Goal: Answer question/provide support: Share knowledge or assist other users

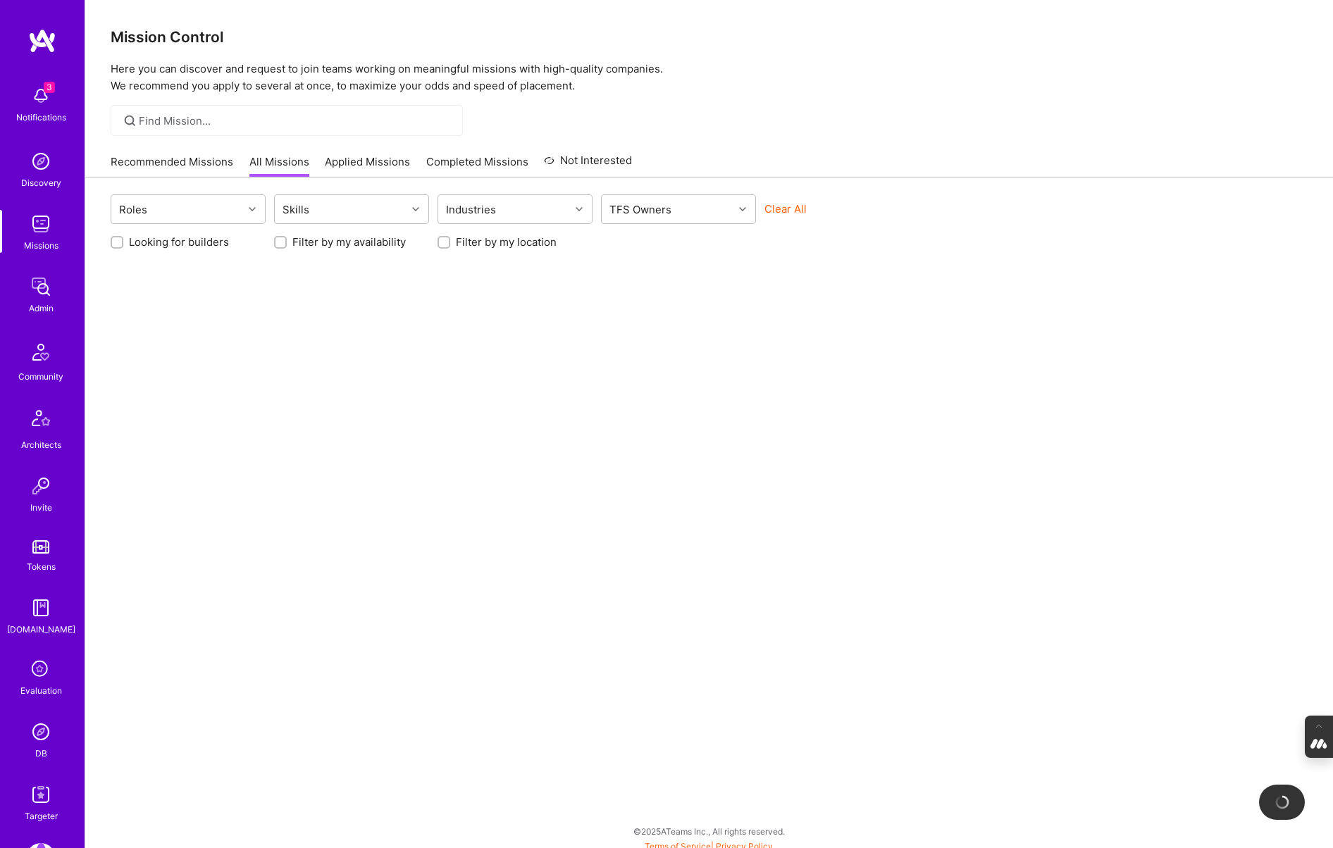
click at [35, 678] on icon at bounding box center [40, 670] width 27 height 27
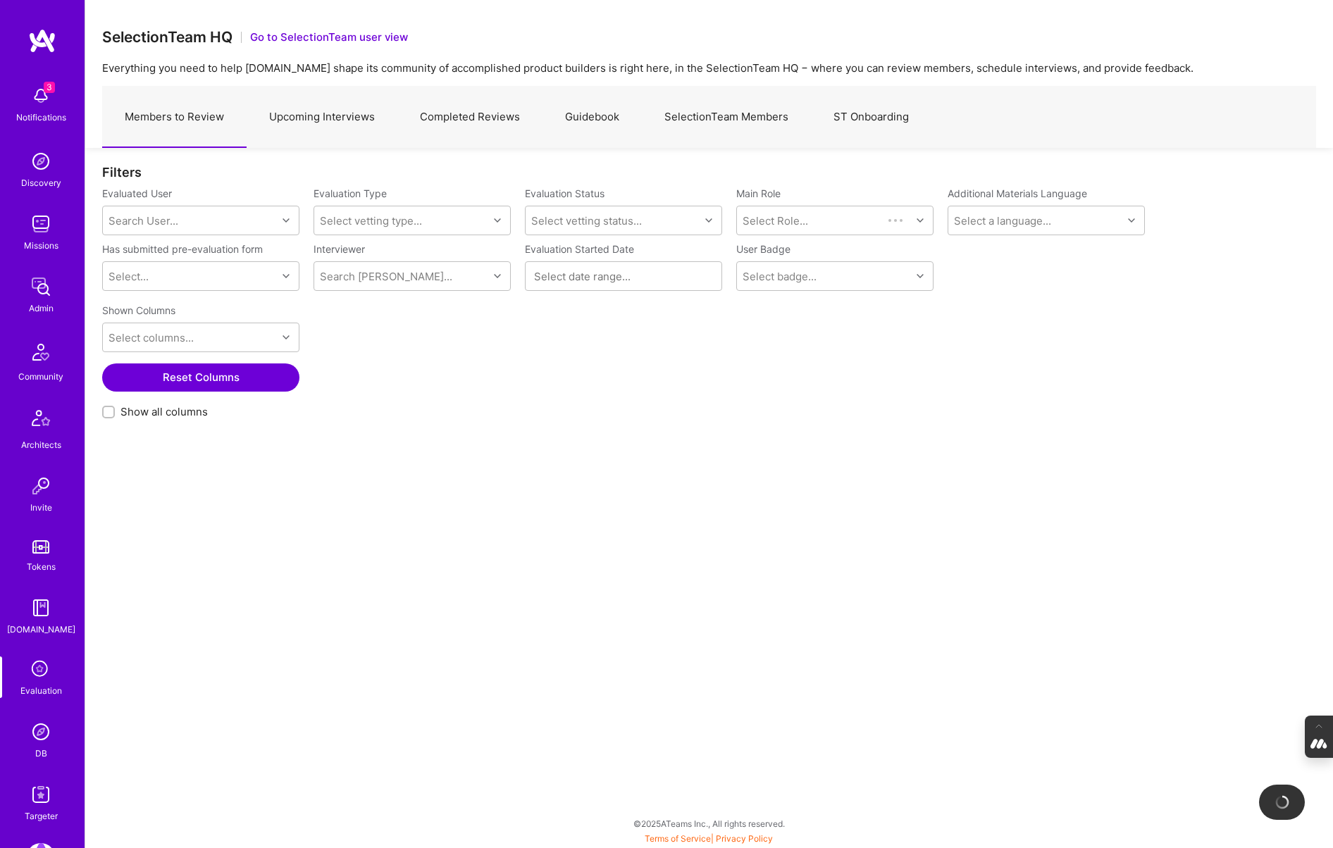
click at [301, 130] on link "Upcoming Interviews" at bounding box center [322, 117] width 151 height 61
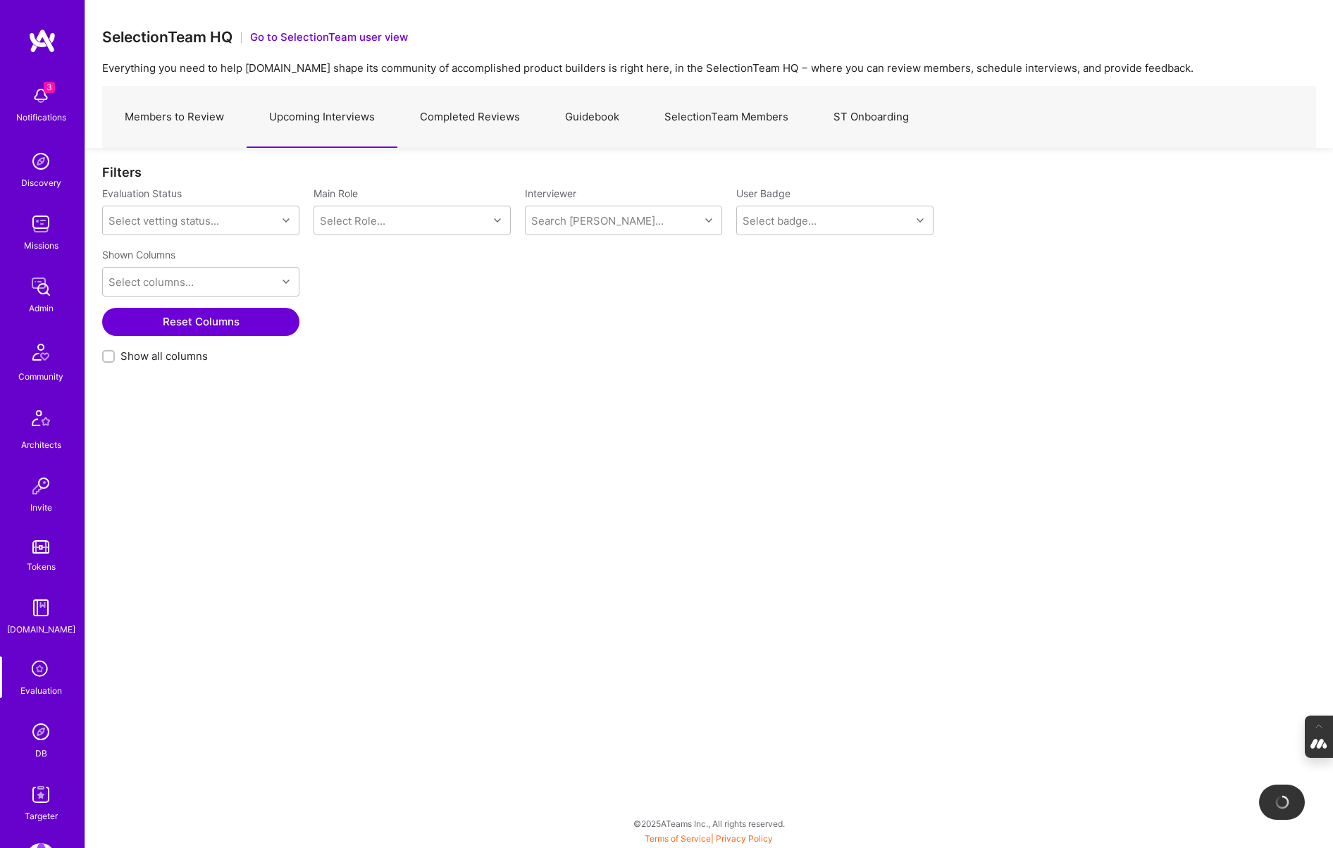
click at [106, 361] on div at bounding box center [108, 356] width 13 height 13
click at [106, 361] on input "Show all columns" at bounding box center [110, 357] width 10 height 10
checkbox input "true"
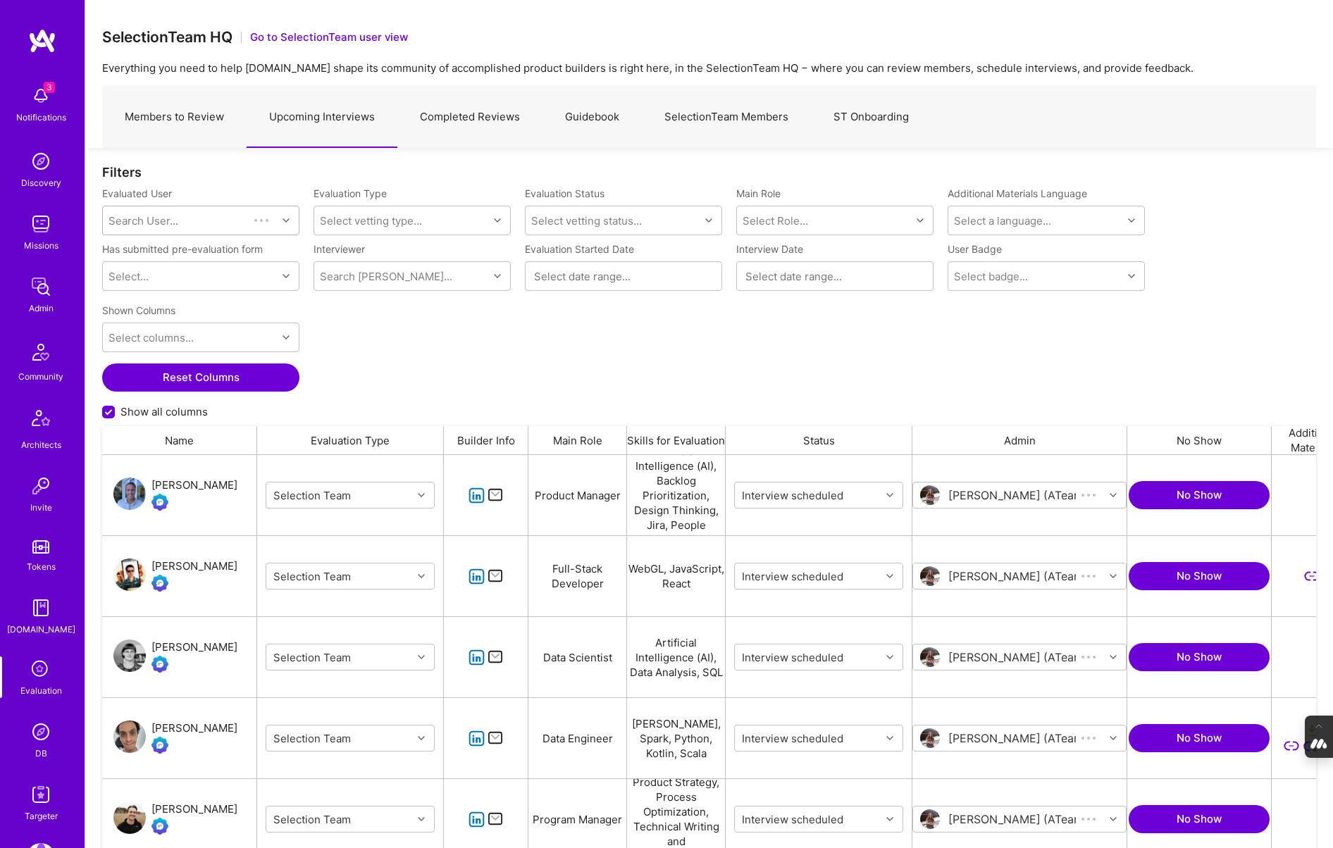
scroll to position [700, 1214]
click at [154, 222] on div "Search User..." at bounding box center [143, 220] width 70 height 15
type input "rafaello"
click at [196, 264] on div "rvirgilli@gmail.com" at bounding box center [218, 271] width 143 height 15
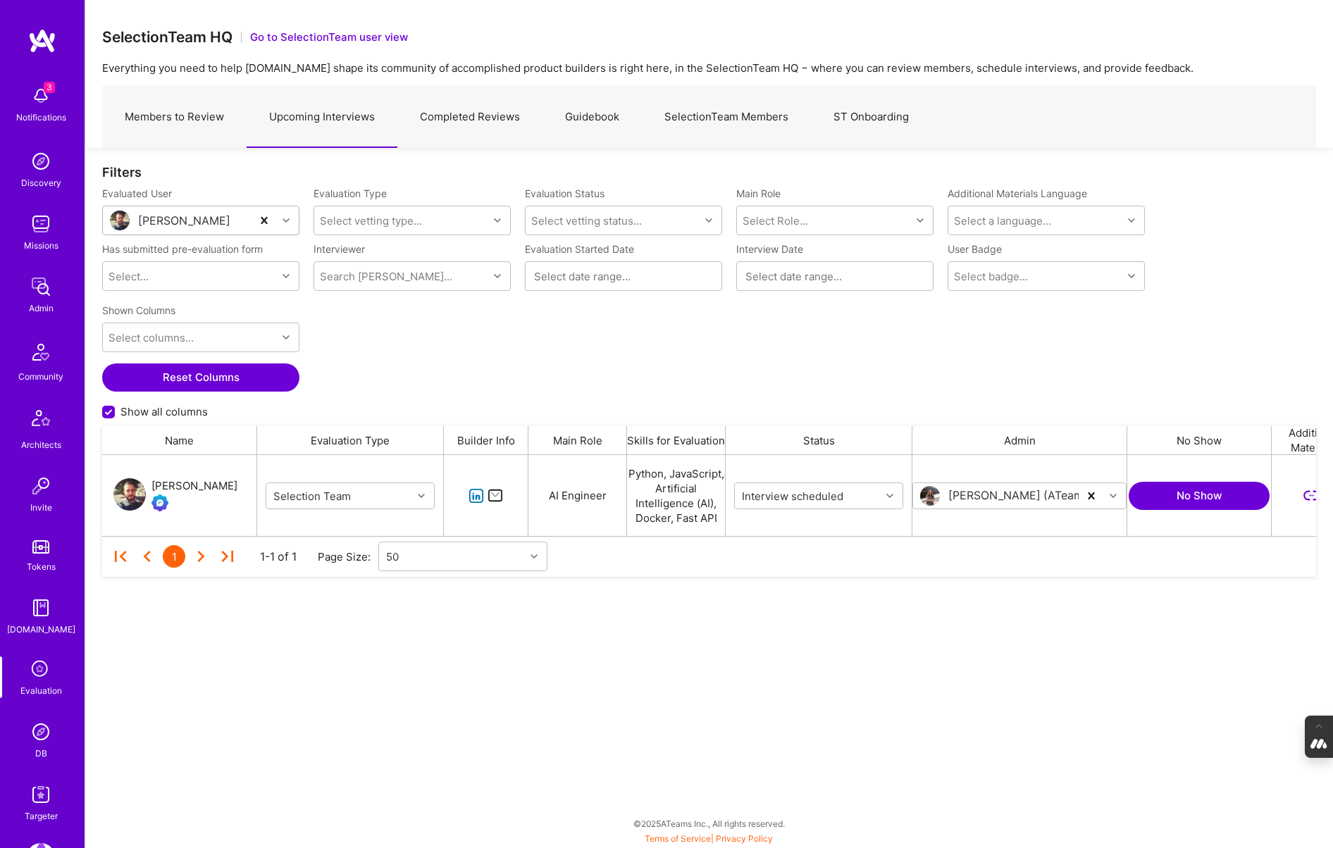
click at [183, 489] on div "RAFAELLO VIRGILLI" at bounding box center [194, 486] width 86 height 17
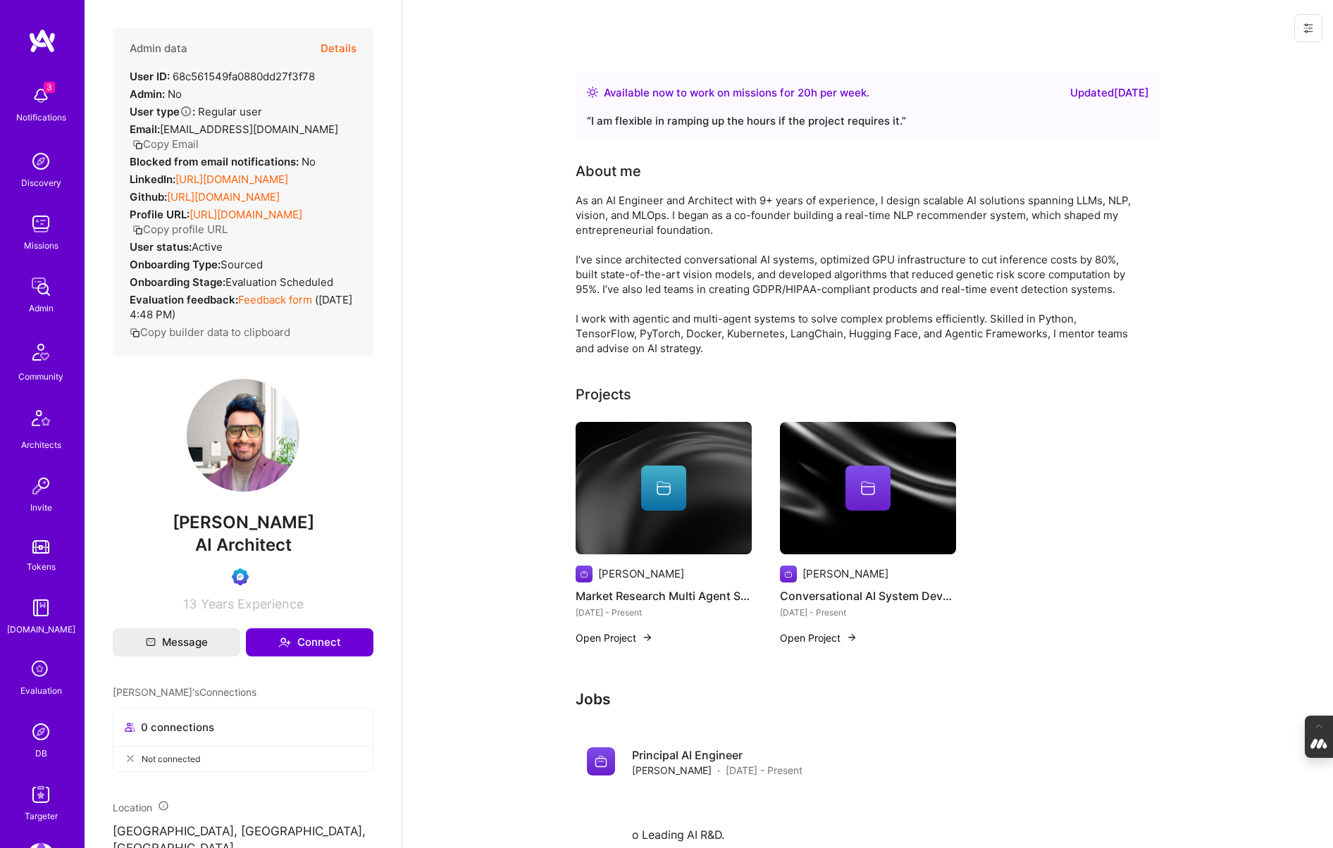
click at [35, 676] on icon at bounding box center [40, 670] width 27 height 27
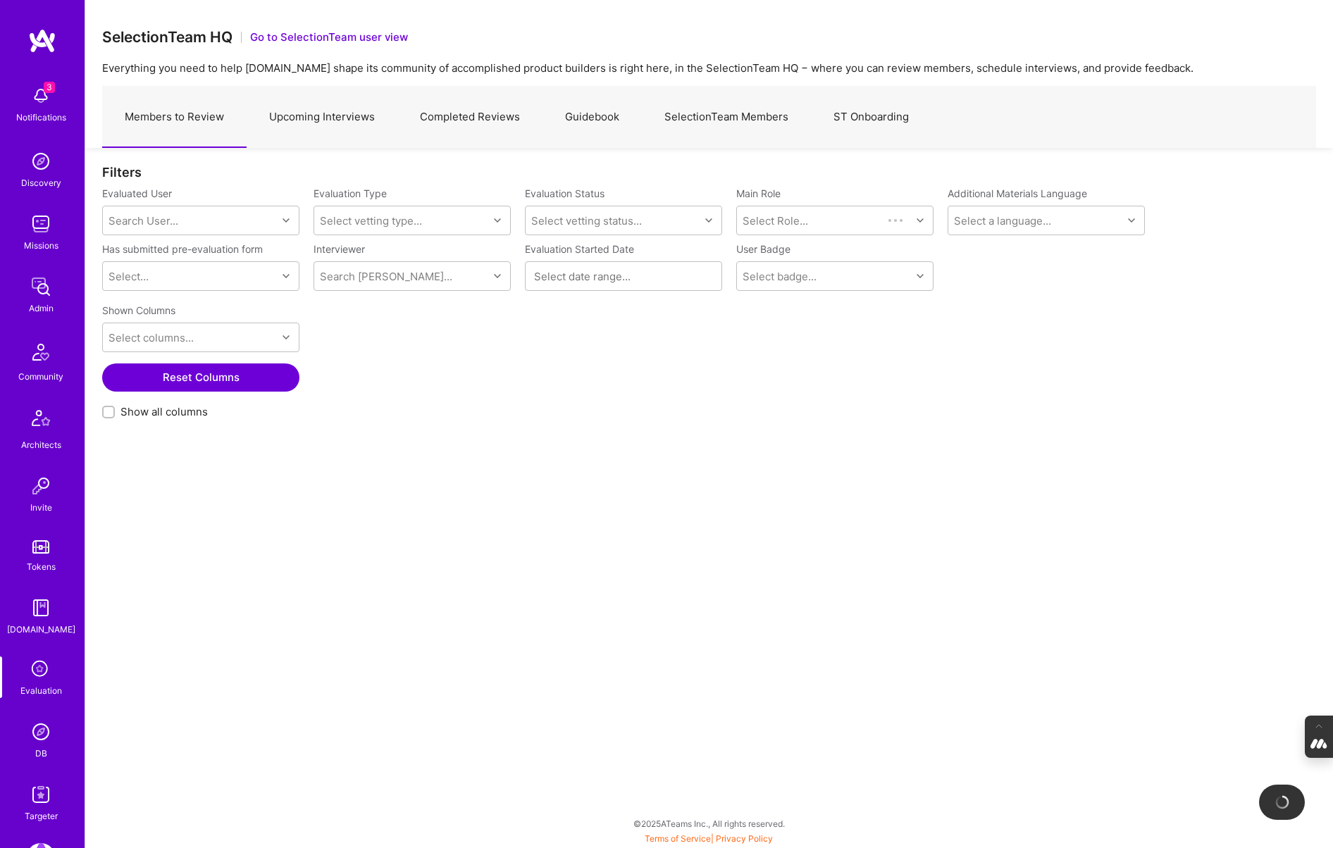
click at [343, 113] on link "Upcoming Interviews" at bounding box center [322, 117] width 151 height 61
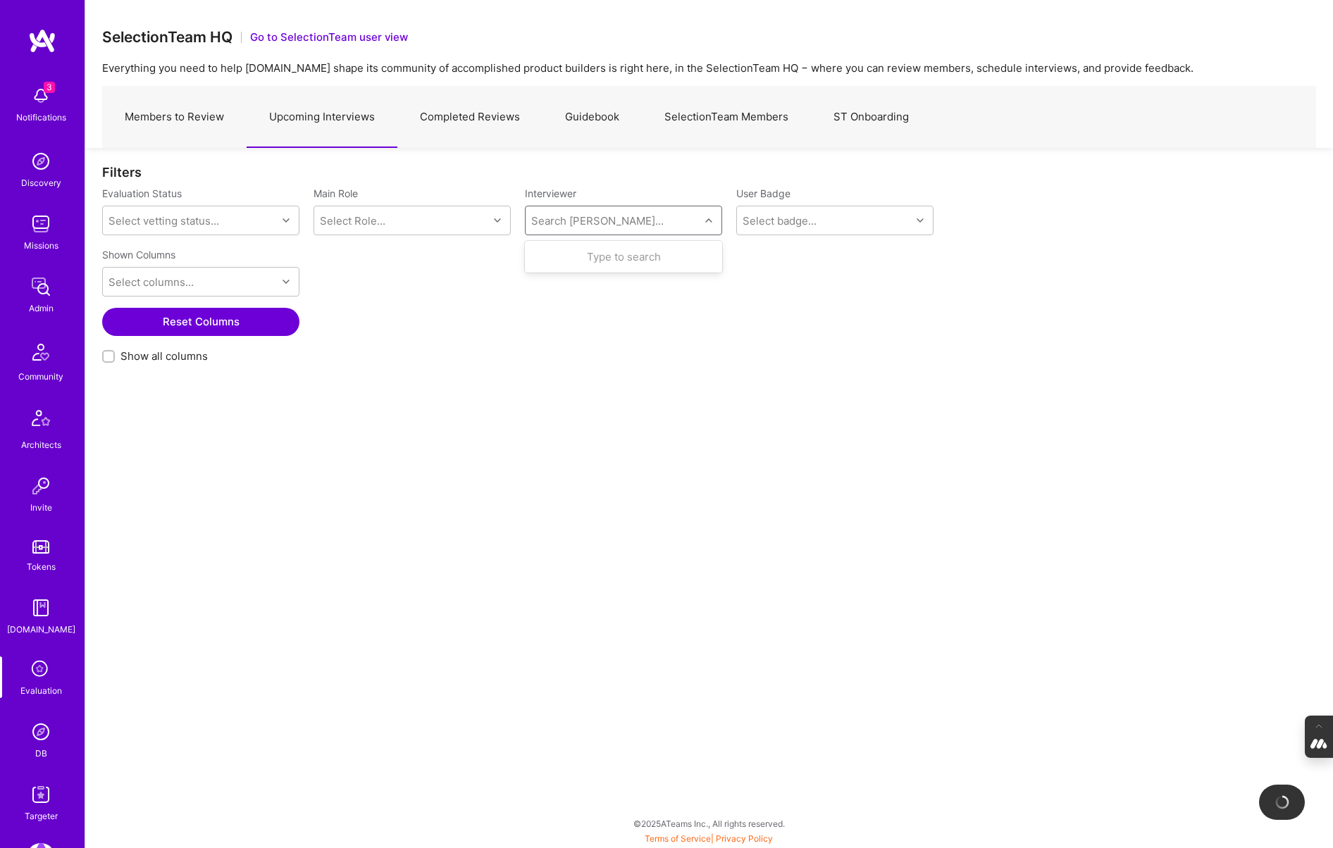
click at [567, 221] on div "Search Vetter..." at bounding box center [597, 220] width 132 height 15
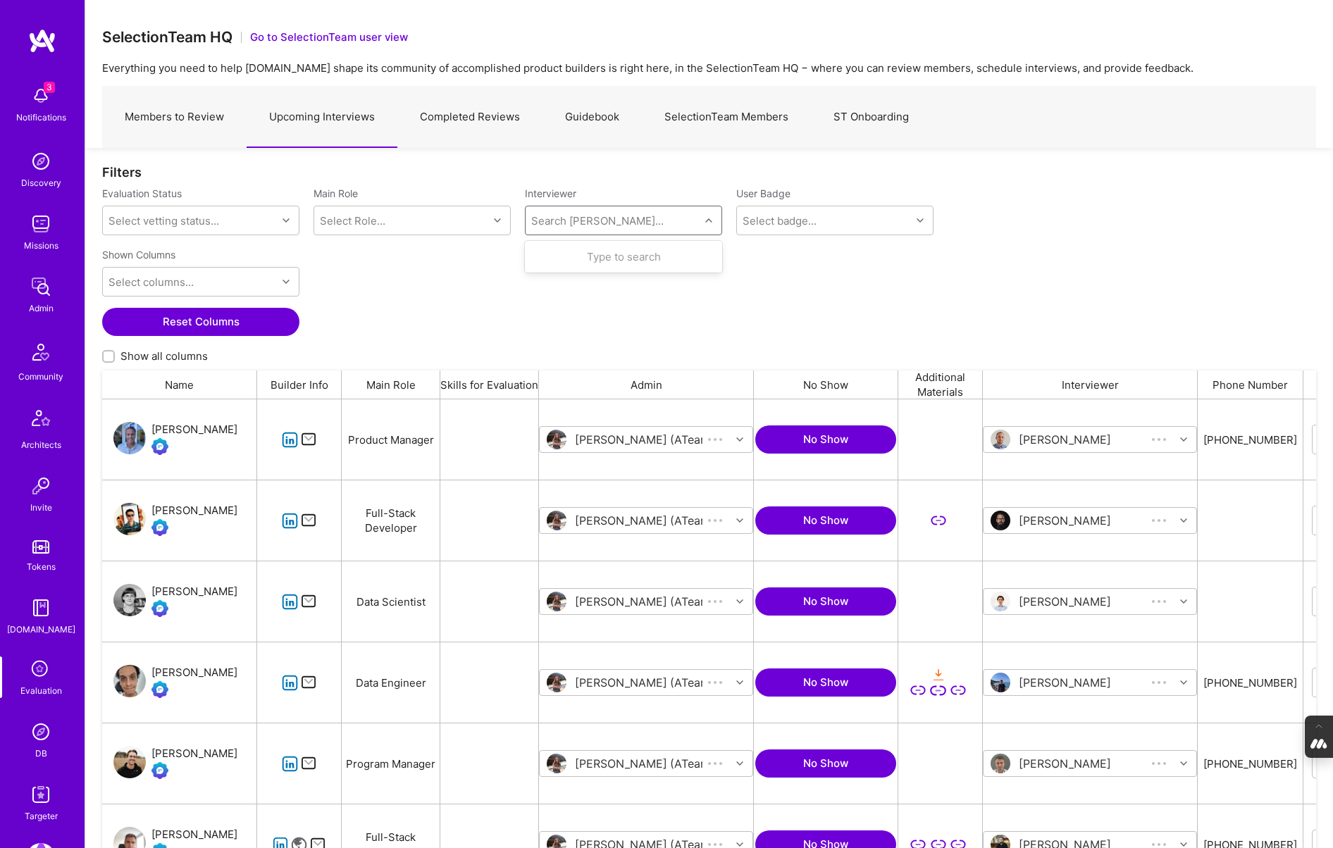
scroll to position [700, 1214]
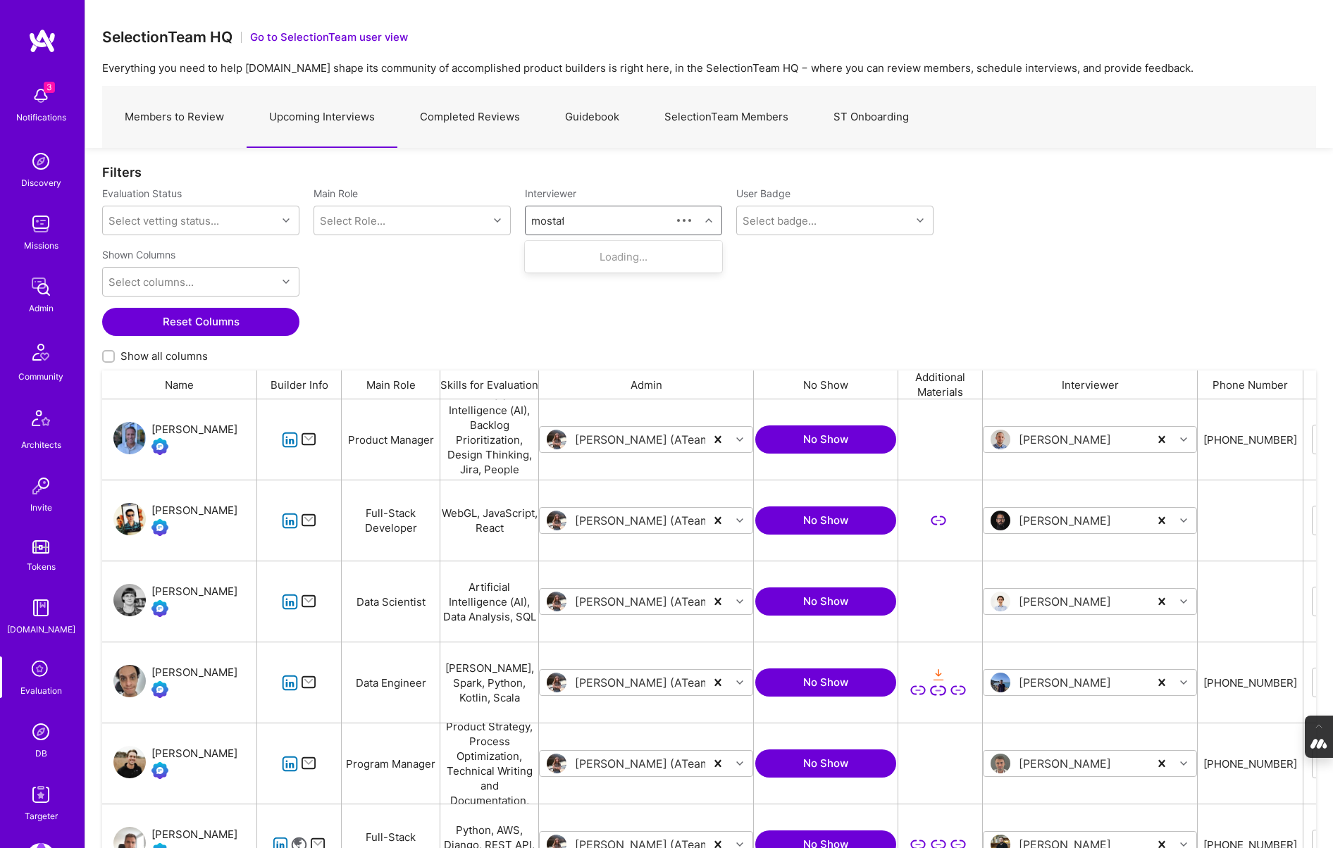
type input "mostafa"
click at [621, 305] on div "Internal Technical" at bounding box center [605, 312] width 70 height 15
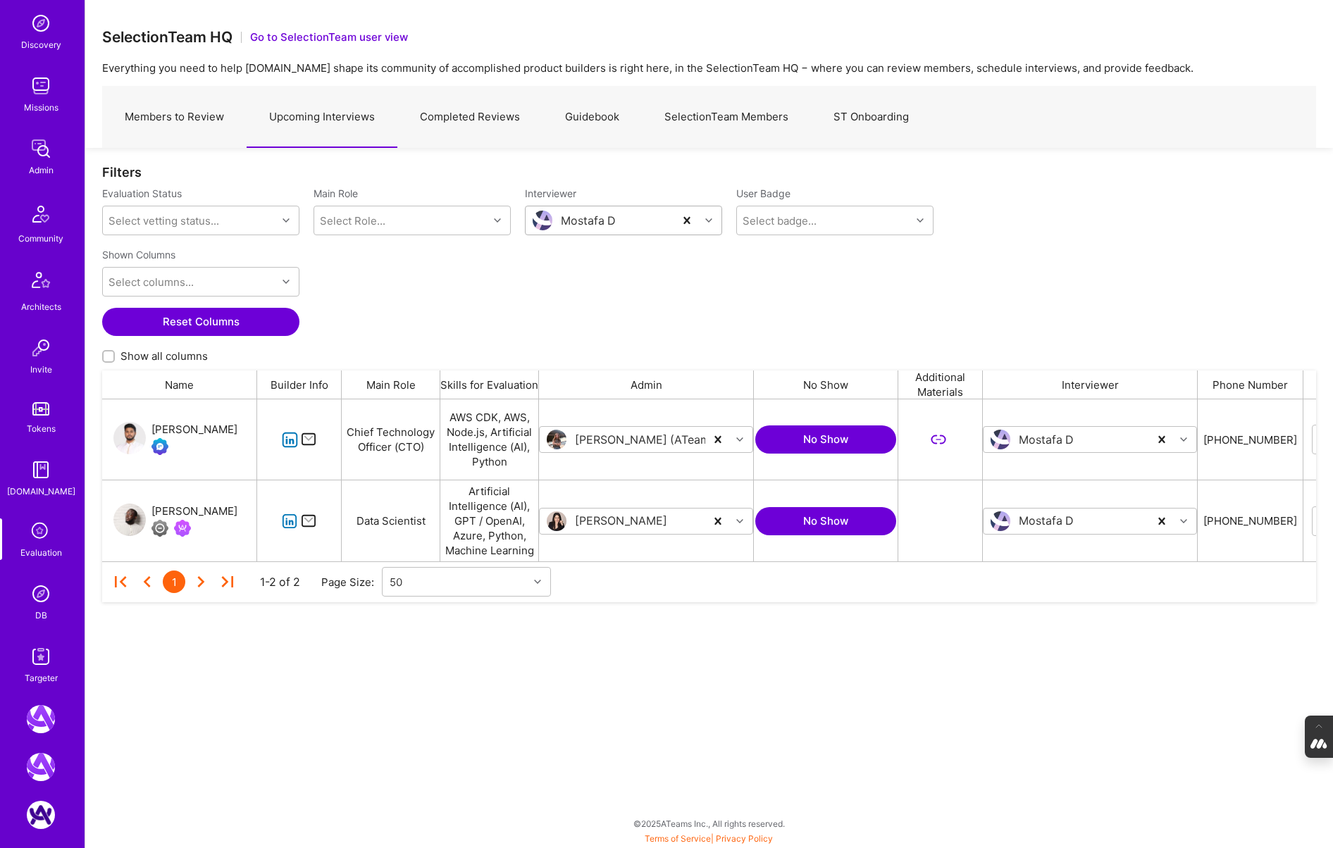
scroll to position [139, 0]
click at [42, 693] on div "3 Notifications Discovery Missions Admin Community Architects Invite Tokens A.G…" at bounding box center [42, 424] width 85 height 848
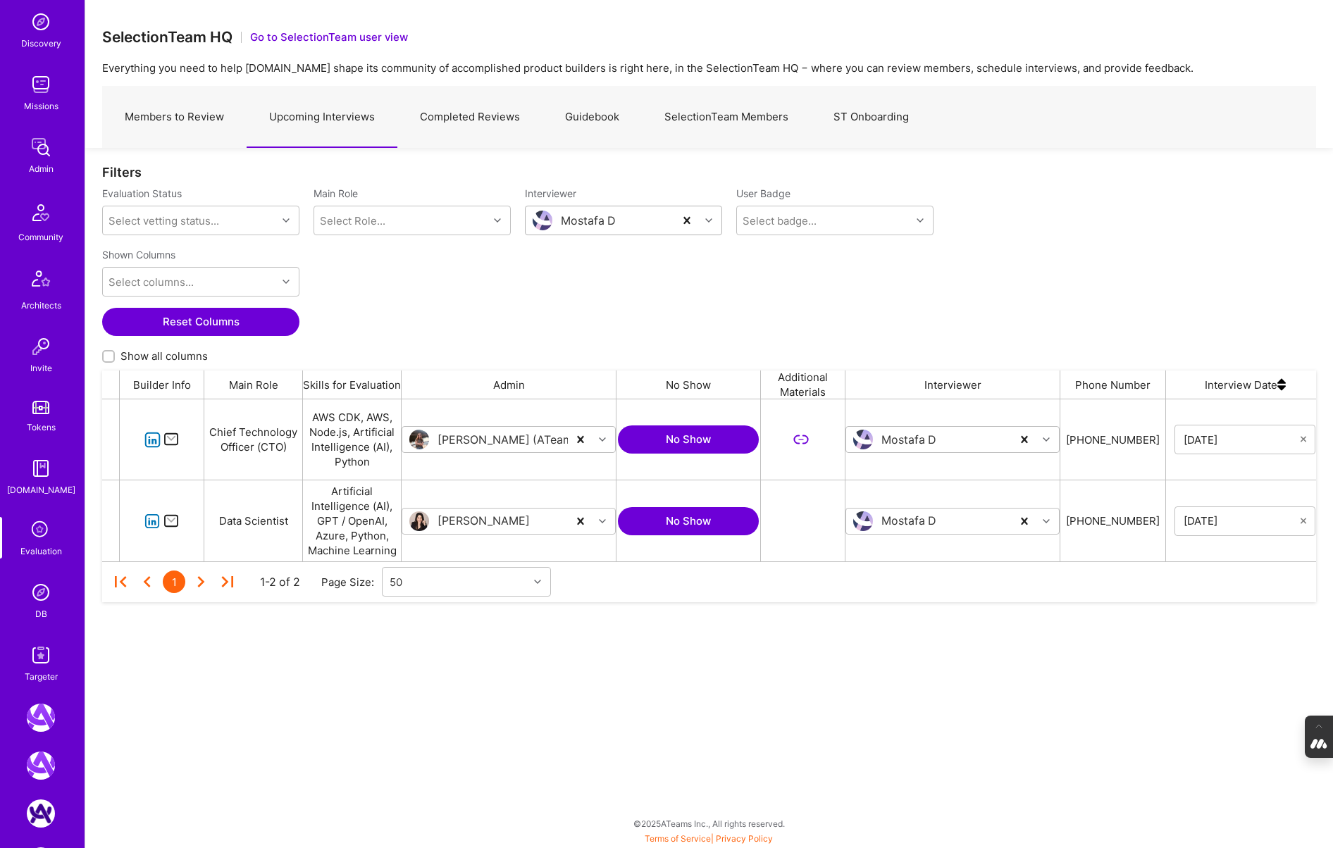
scroll to position [0, 0]
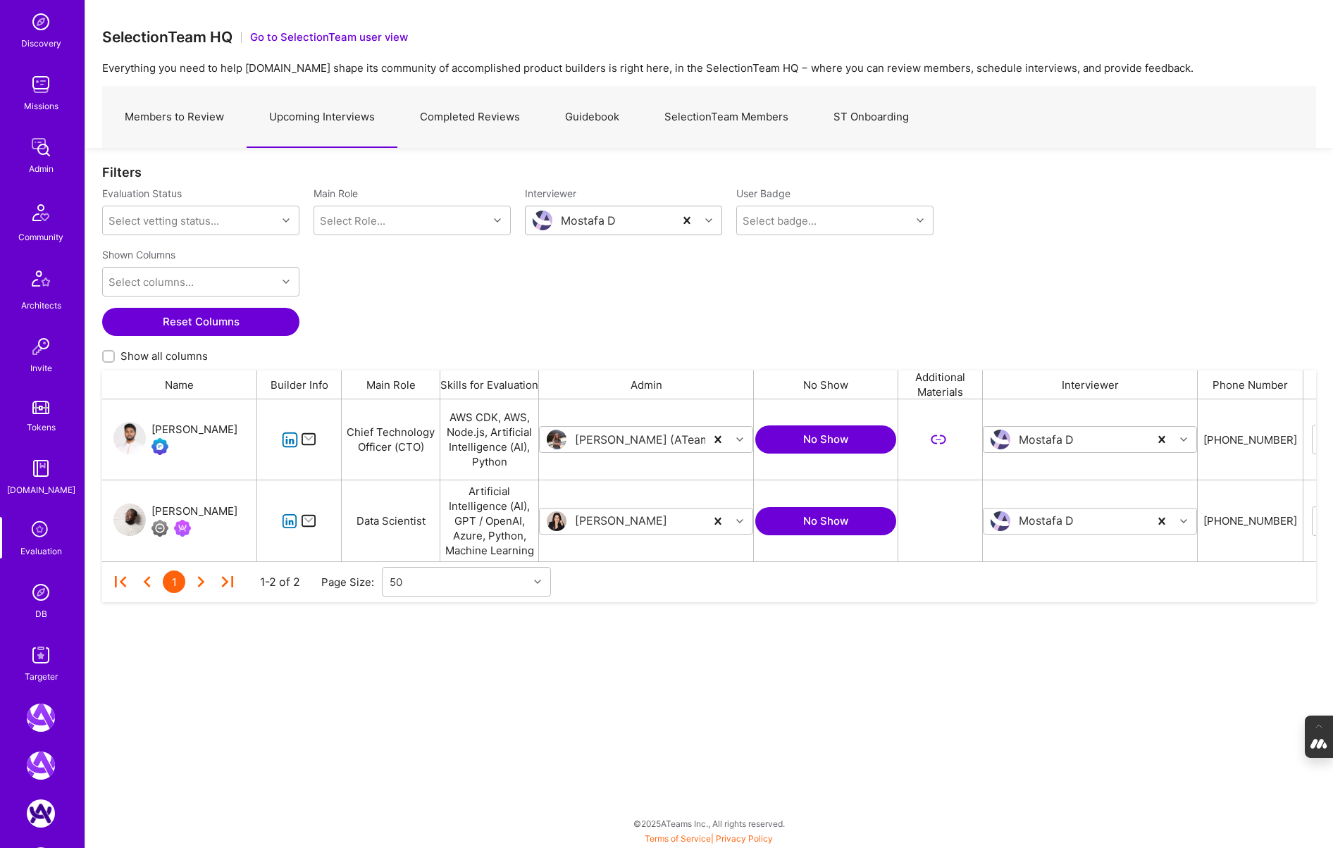
click at [37, 601] on img at bounding box center [41, 592] width 28 height 28
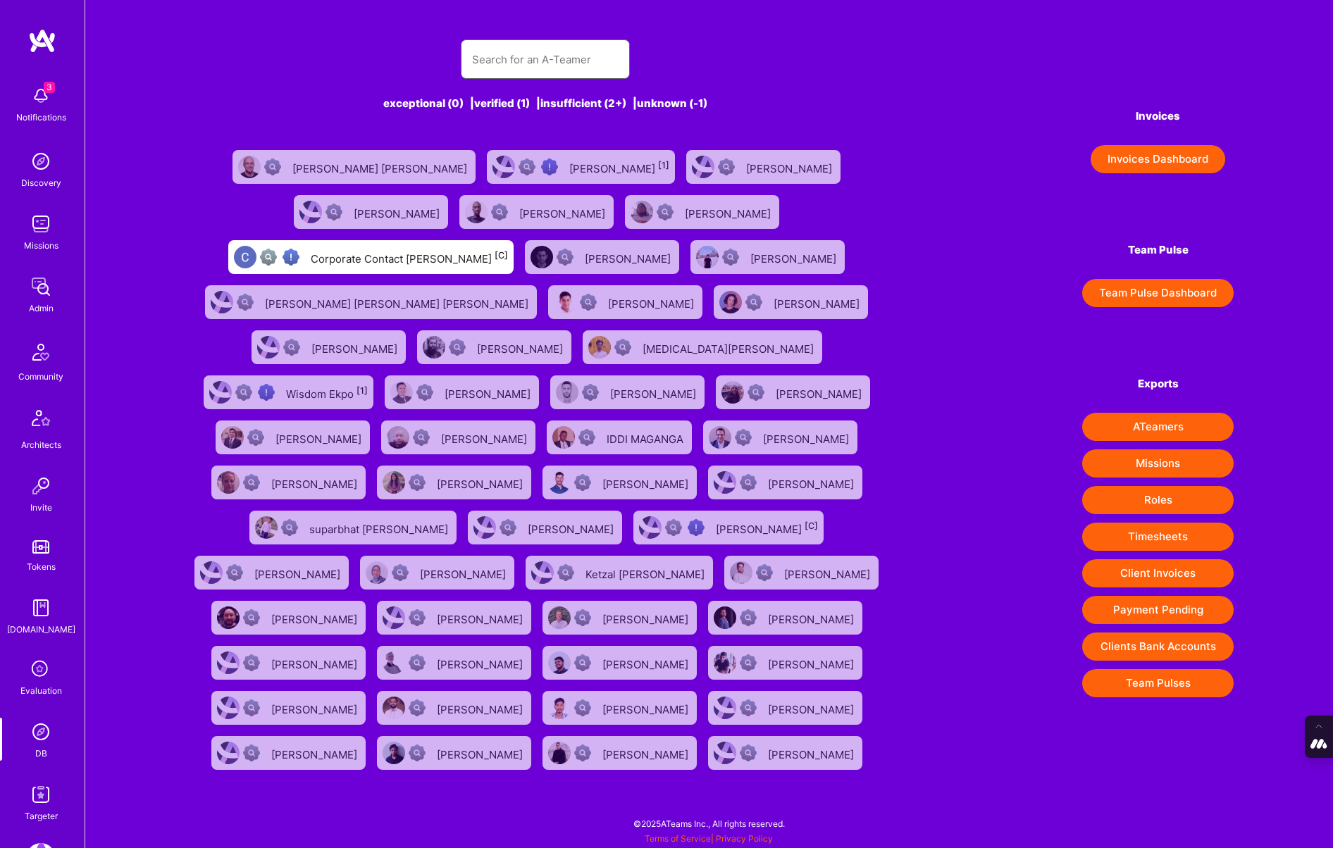
click at [535, 58] on input "text" at bounding box center [545, 60] width 147 height 36
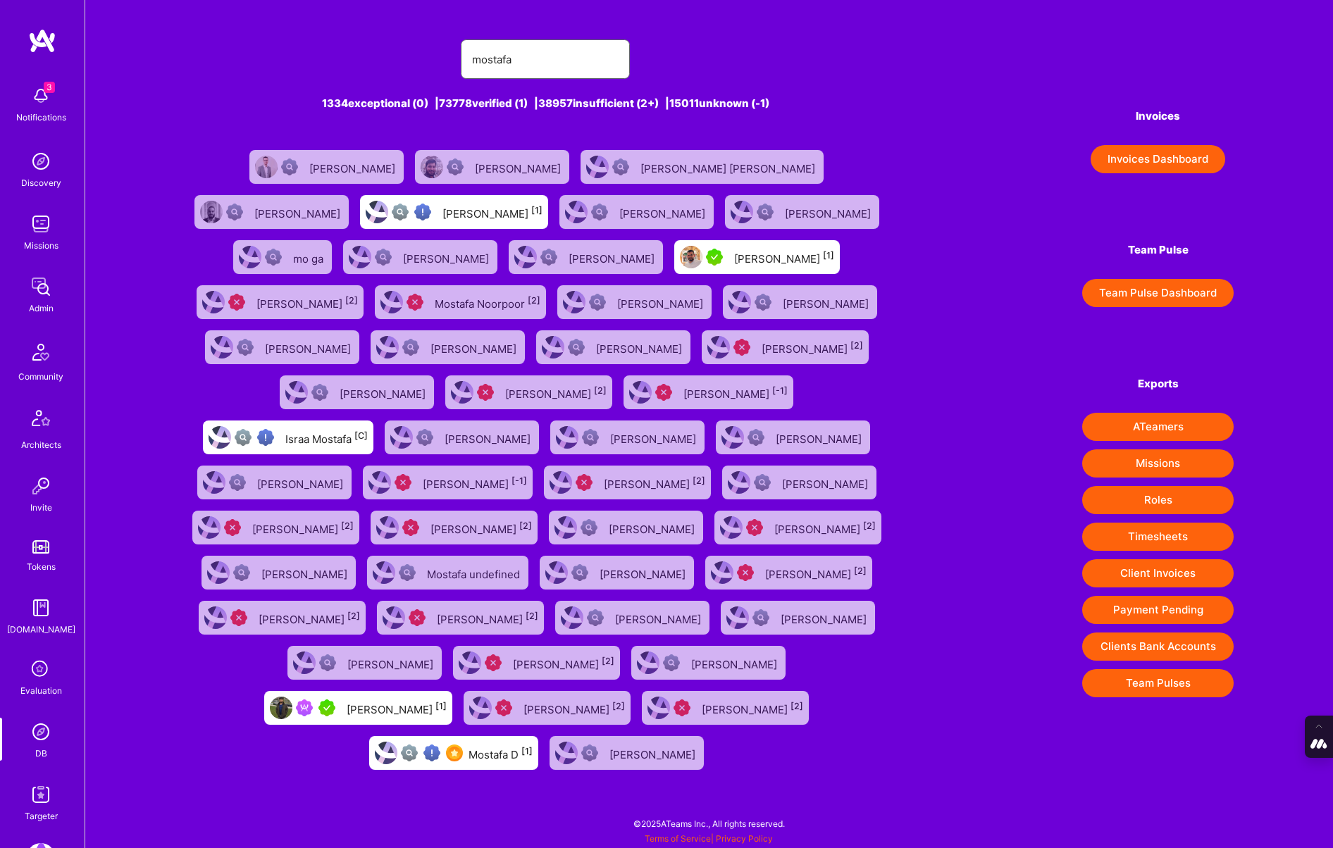
type input "mostafa@a.team"
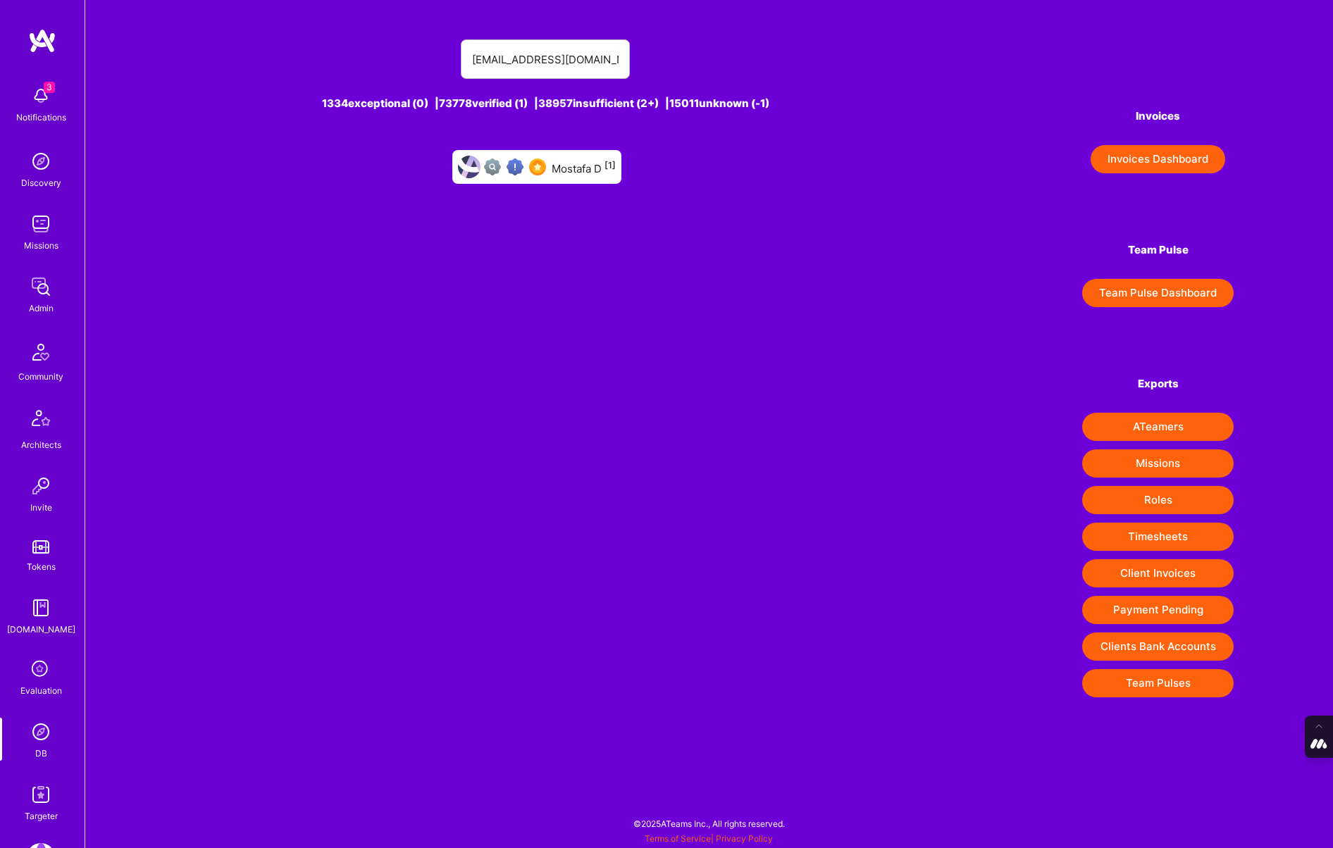
click at [526, 161] on div at bounding box center [515, 166] width 62 height 17
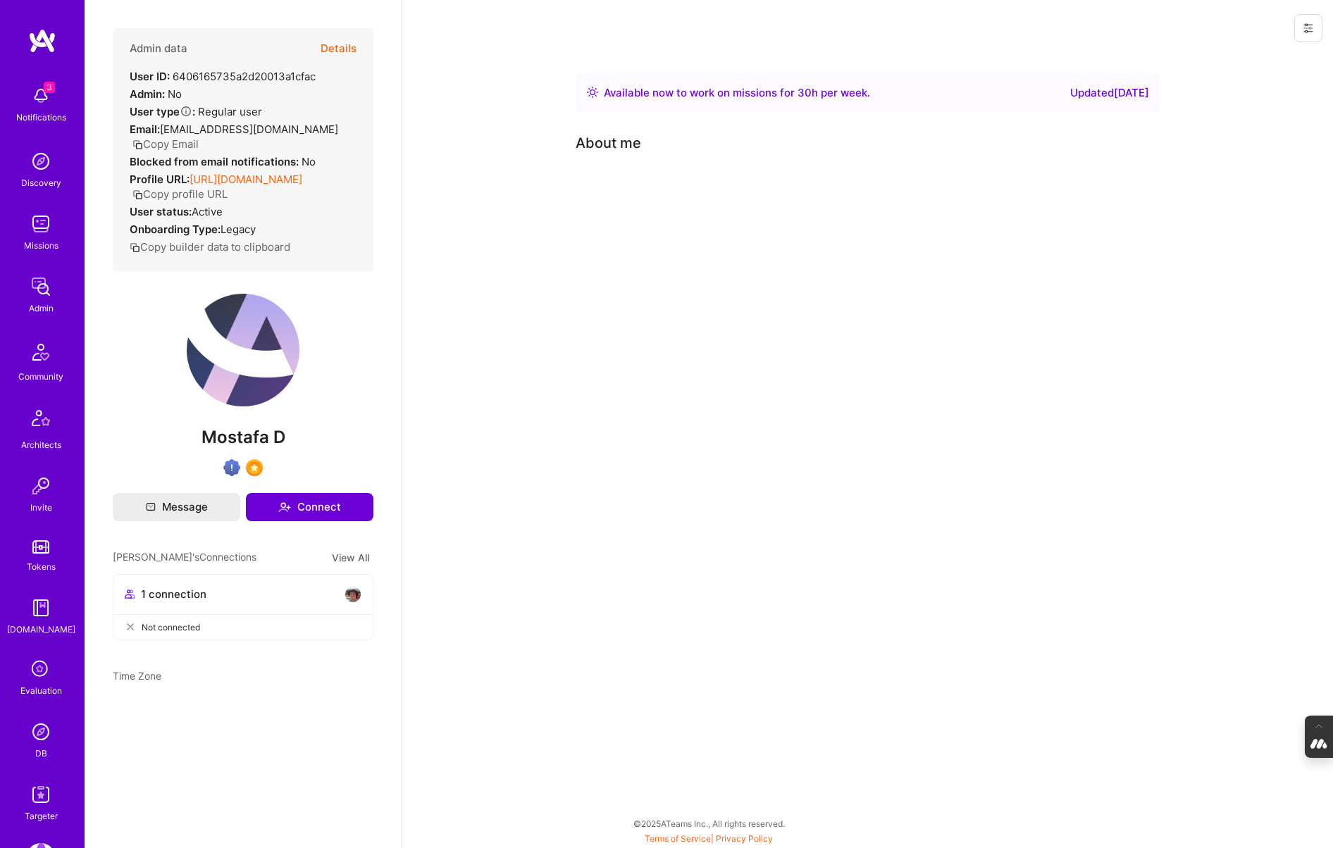
click at [1307, 27] on icon at bounding box center [1308, 28] width 11 height 11
click at [1276, 58] on button "Login as Mostafa" at bounding box center [1257, 60] width 130 height 36
